Goal: Task Accomplishment & Management: Use online tool/utility

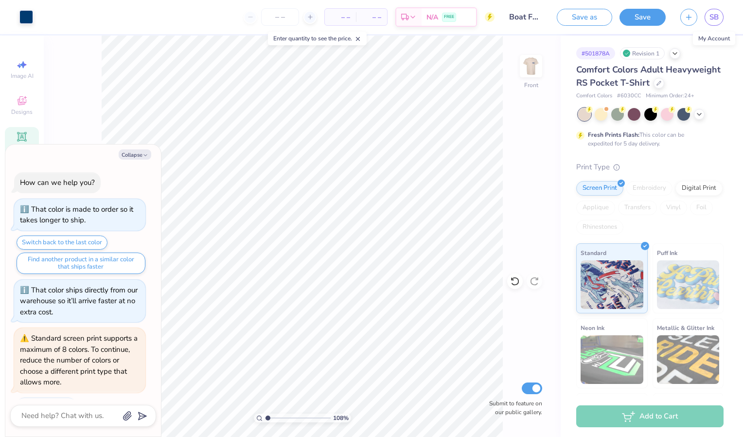
scroll to position [224, 0]
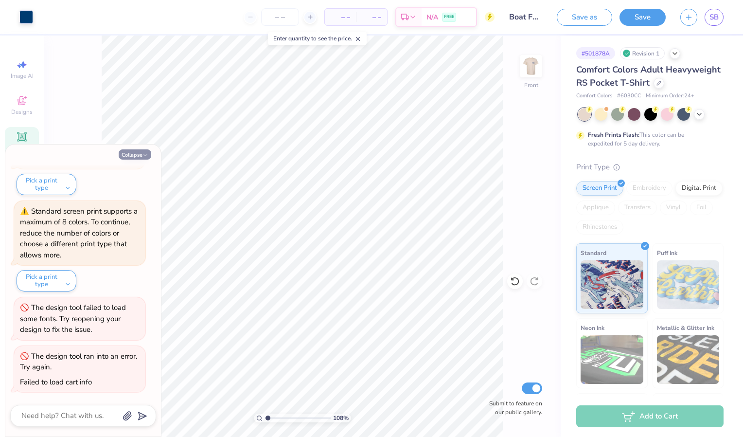
click at [131, 157] on button "Collapse" at bounding box center [135, 154] width 33 height 10
type textarea "x"
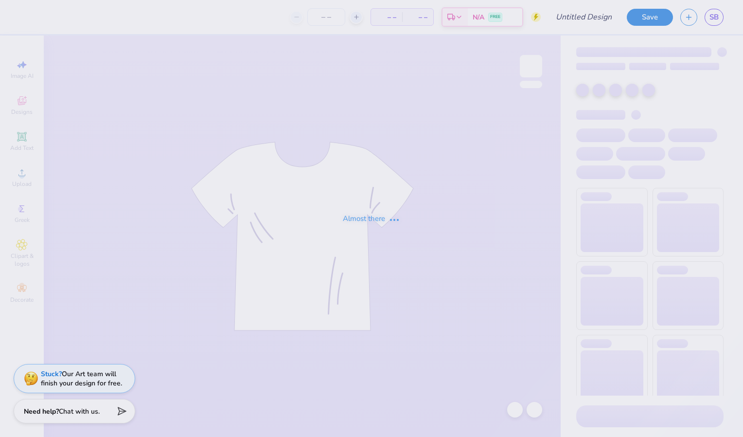
type input "Cheetah Rush Shirt"
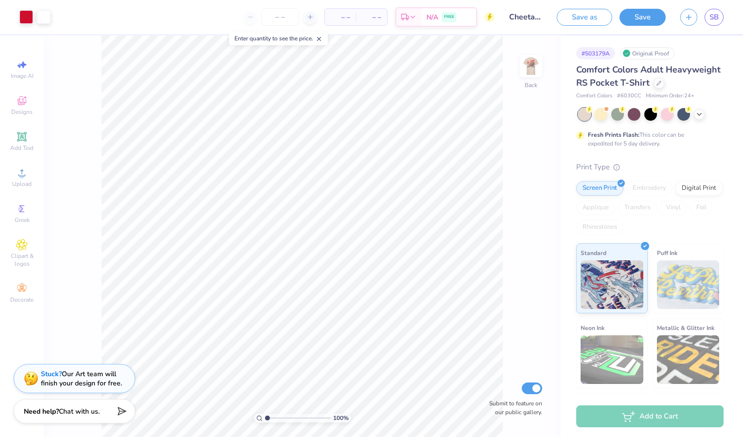
scroll to position [81, 0]
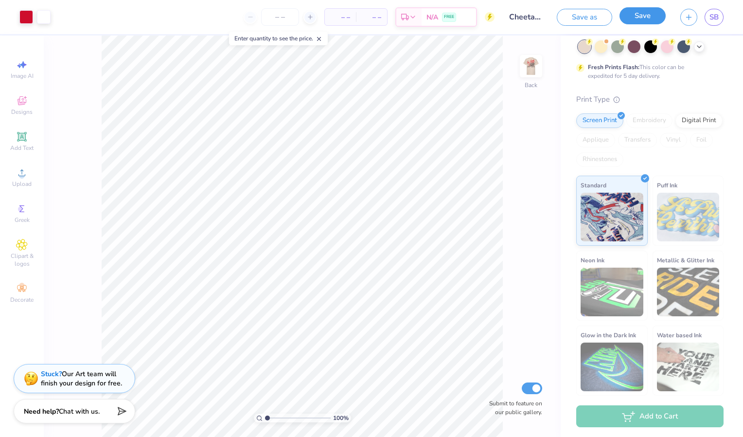
click at [622, 17] on button "Save" at bounding box center [643, 15] width 46 height 17
click at [718, 16] on span "SB" at bounding box center [714, 17] width 9 height 11
